Goal: Check status

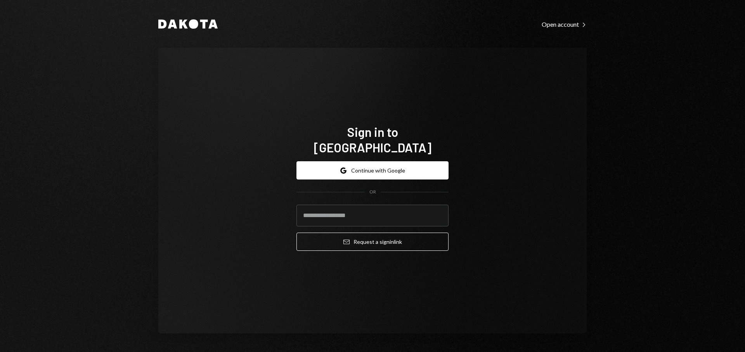
type input "**********"
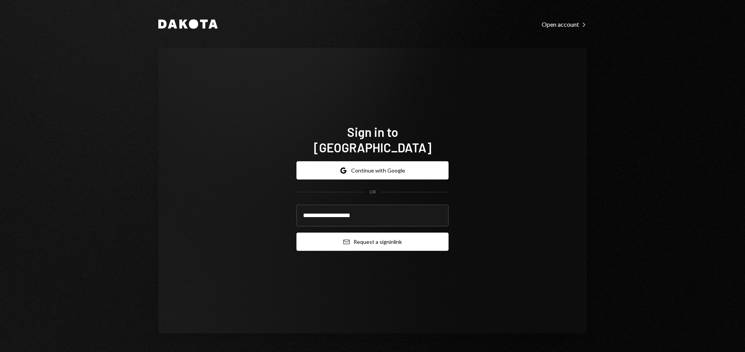
click at [377, 236] on button "Email Request a sign in link" at bounding box center [373, 242] width 152 height 18
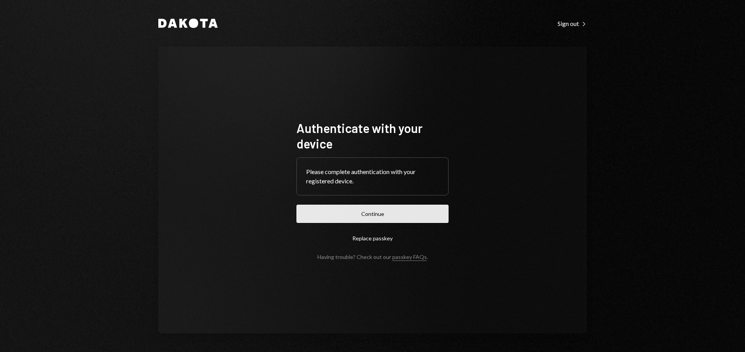
click at [383, 217] on button "Continue" at bounding box center [373, 214] width 152 height 18
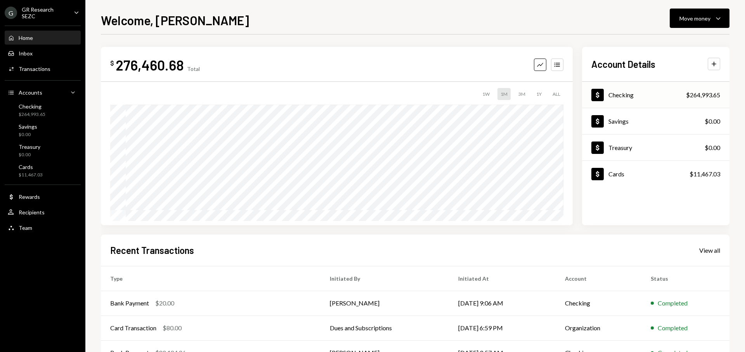
click at [640, 95] on div "Dollar Checking $264,993.65" at bounding box center [655, 95] width 147 height 25
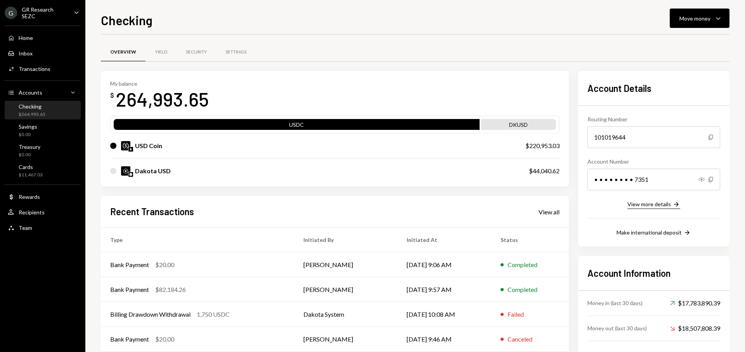
click at [673, 206] on icon "Right Arrow" at bounding box center [677, 205] width 8 height 8
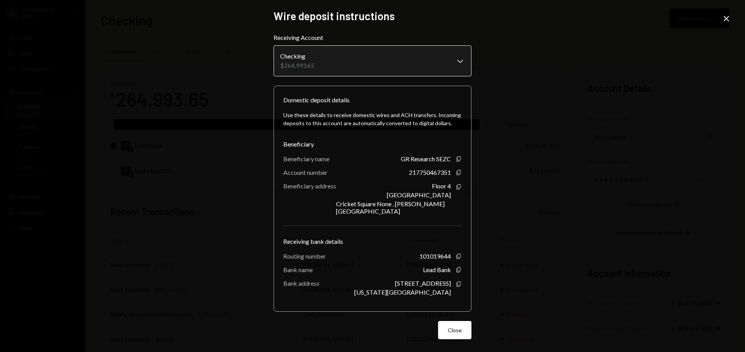
click at [459, 64] on body "G GR Research SEZC Caret Down Home Home Inbox Inbox Activities Transactions Acc…" at bounding box center [372, 176] width 745 height 352
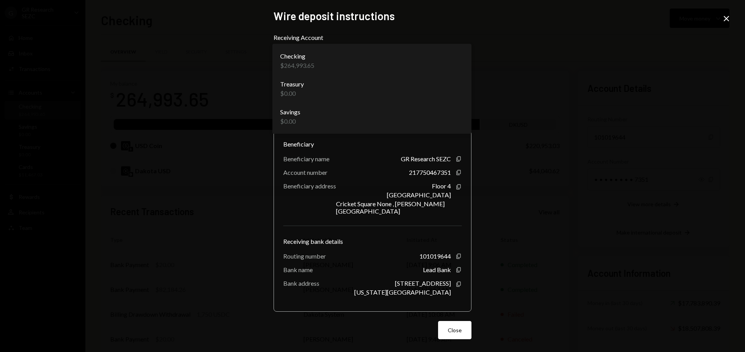
click at [617, 67] on div "**********" at bounding box center [372, 176] width 745 height 352
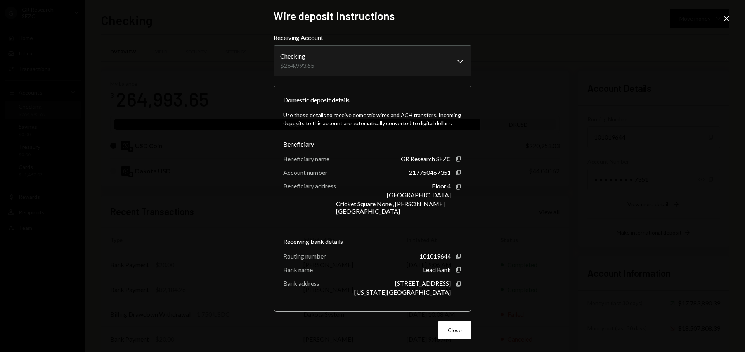
click at [728, 14] on icon "Close" at bounding box center [726, 18] width 9 height 9
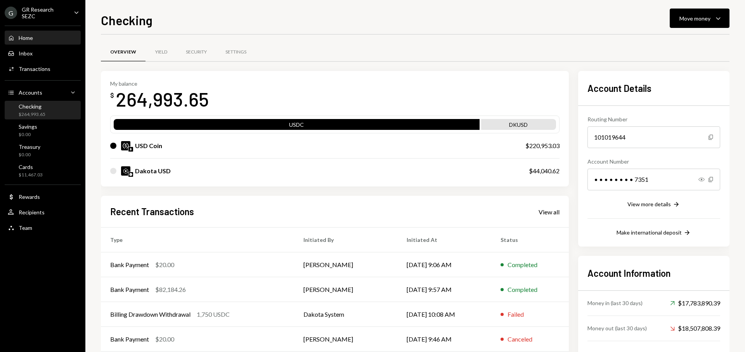
click at [32, 42] on div "Home Home" at bounding box center [43, 37] width 70 height 13
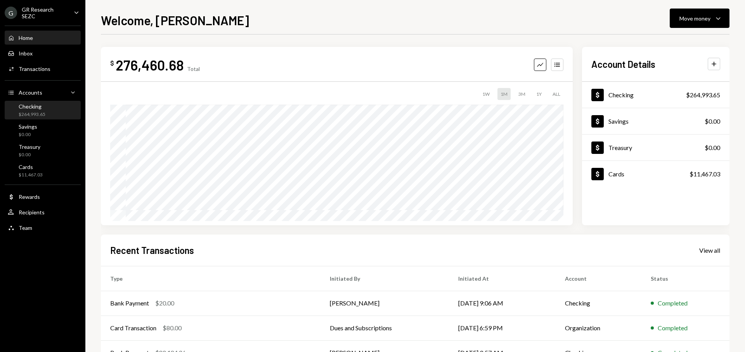
click at [44, 108] on div "Checking" at bounding box center [32, 106] width 27 height 7
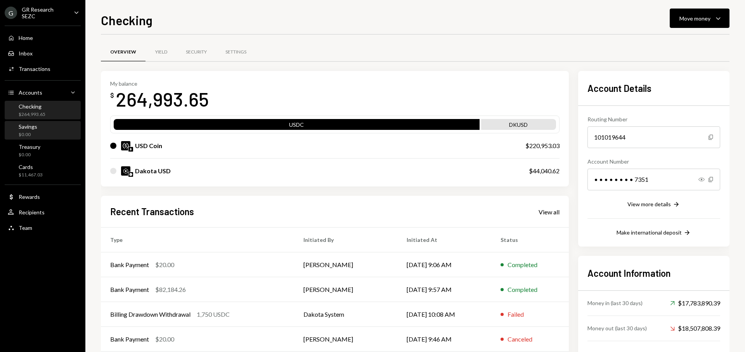
click at [51, 125] on div "Savings $0.00" at bounding box center [43, 130] width 70 height 15
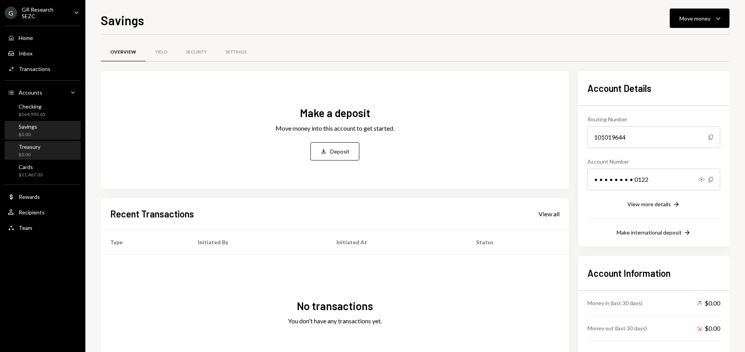
click at [54, 147] on div "Treasury $0.00" at bounding box center [43, 151] width 70 height 15
click at [39, 199] on div "Rewards" at bounding box center [29, 197] width 21 height 7
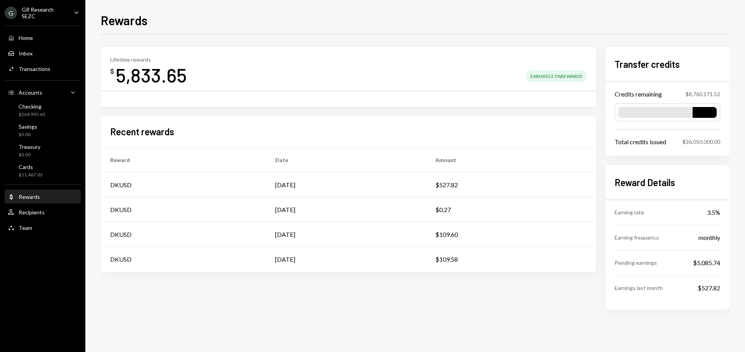
click at [38, 197] on div "Rewards" at bounding box center [29, 197] width 21 height 7
click at [48, 35] on div "Home Home" at bounding box center [43, 38] width 70 height 7
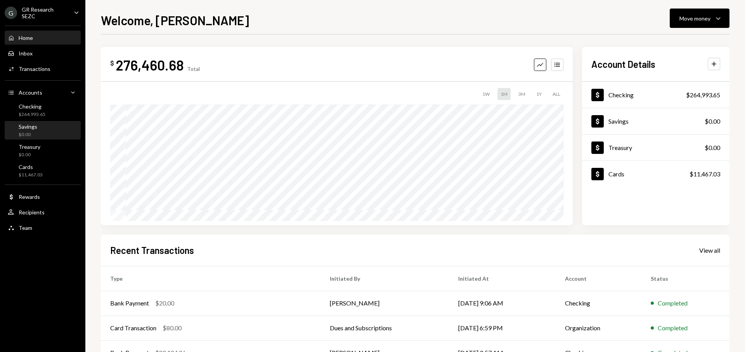
click at [49, 131] on div "Savings $0.00" at bounding box center [43, 130] width 70 height 15
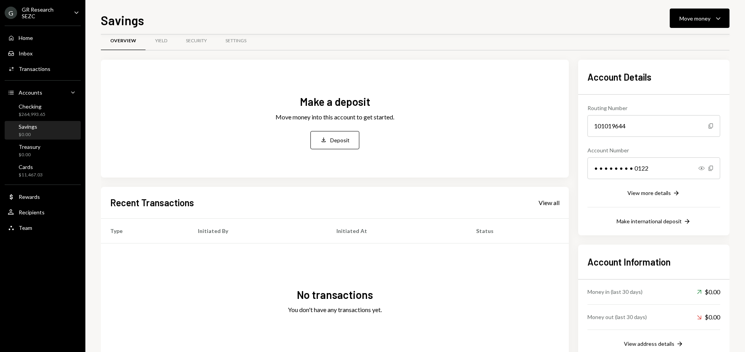
scroll to position [42, 0]
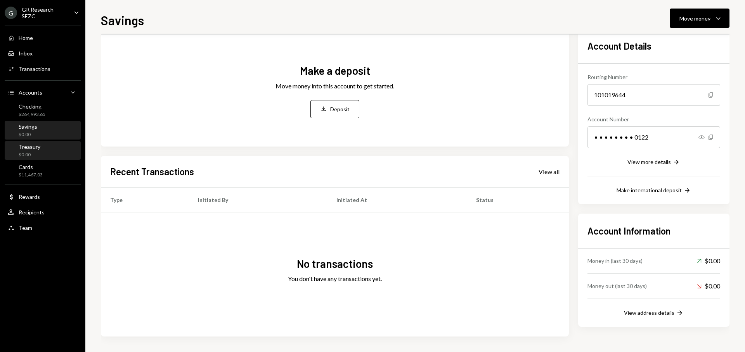
click at [19, 147] on div "Treasury" at bounding box center [30, 147] width 22 height 7
click at [24, 148] on div "Treasury" at bounding box center [30, 147] width 22 height 7
click at [34, 152] on div "$0.00" at bounding box center [30, 155] width 22 height 7
click at [44, 108] on div "Checking" at bounding box center [32, 106] width 27 height 7
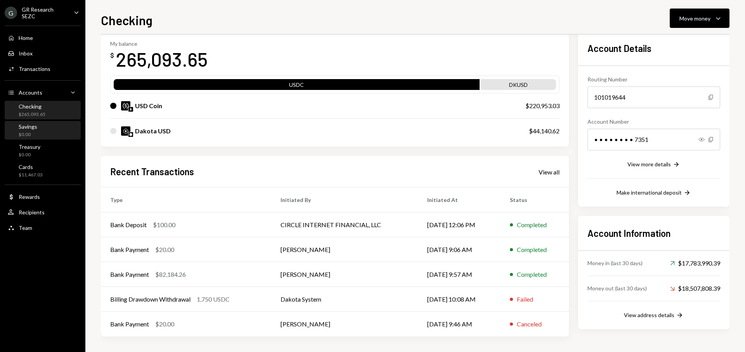
click at [45, 126] on div "Savings $0.00" at bounding box center [43, 130] width 70 height 15
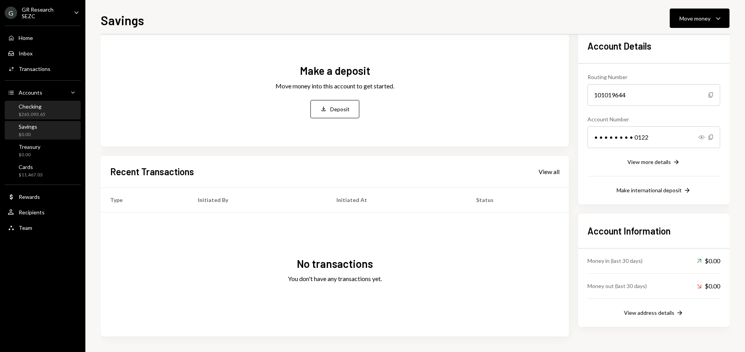
click at [48, 114] on div "Checking $265,093.65" at bounding box center [43, 110] width 70 height 15
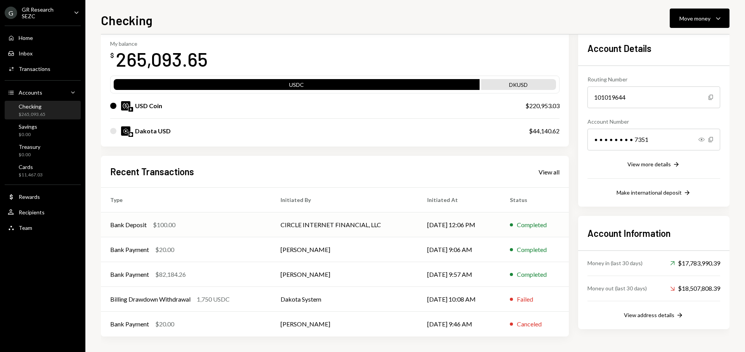
click at [445, 226] on td "09/22/25 12:06 PM" at bounding box center [459, 225] width 83 height 25
